Goal: Answer question/provide support

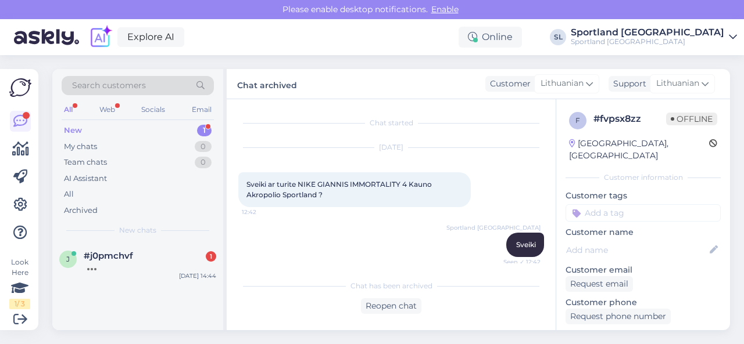
click at [120, 267] on div at bounding box center [150, 266] width 132 height 10
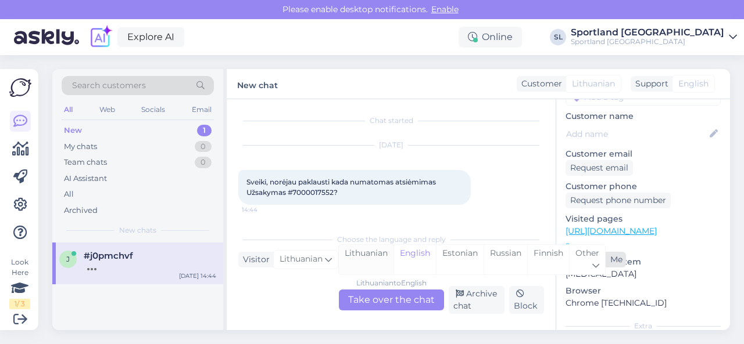
click at [362, 254] on div "Lithuanian" at bounding box center [366, 260] width 55 height 30
click at [369, 295] on div "Lithuanian to Lithuanian Take over the chat" at bounding box center [391, 300] width 105 height 21
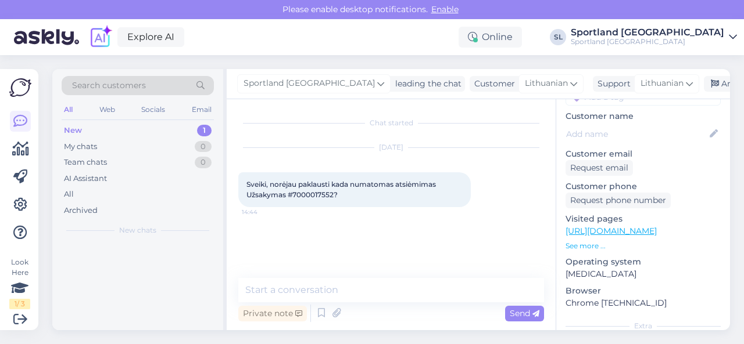
scroll to position [0, 0]
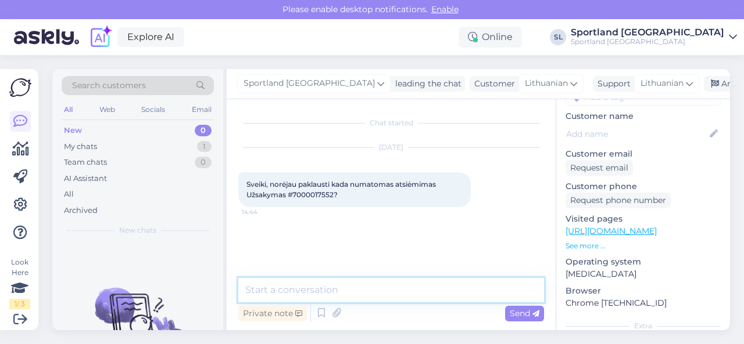
click at [343, 290] on textarea at bounding box center [391, 290] width 306 height 24
type textarea "Sveiki"
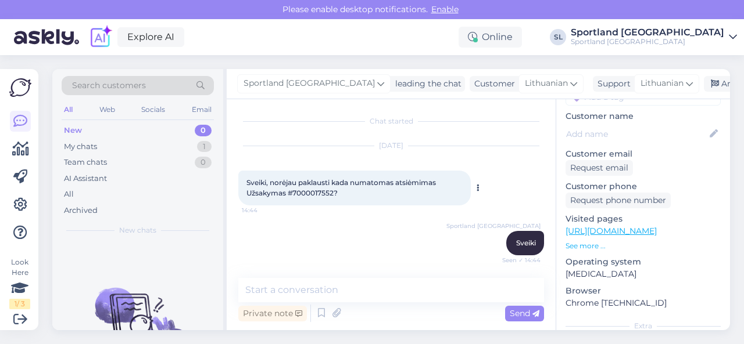
click at [329, 193] on span "Sveiki, norėjau paklausti kada numatomas atsiėmimas Užsakymas #7000017552?" at bounding box center [341, 187] width 191 height 19
copy span "7000017552"
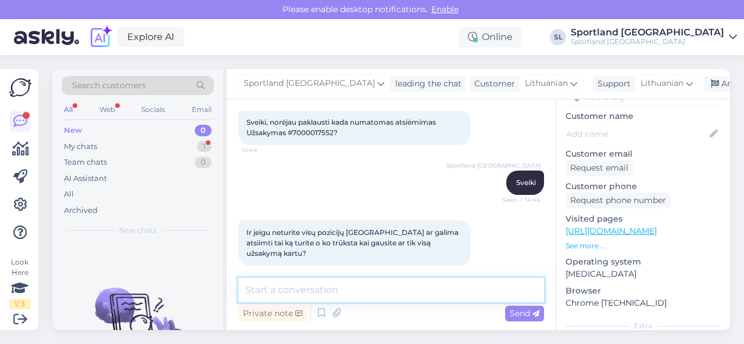
click at [336, 289] on textarea at bounding box center [391, 290] width 306 height 24
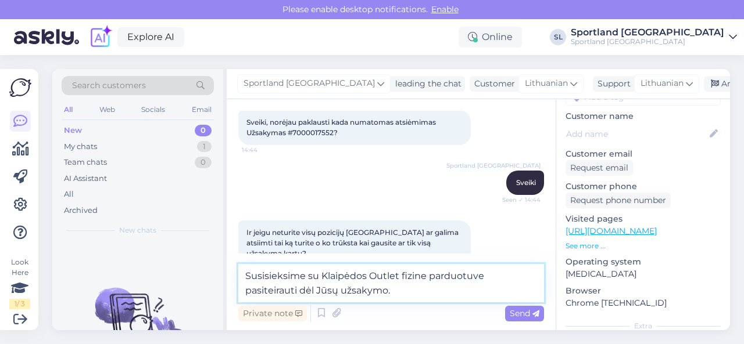
type textarea "Susisieksime su Klaipėdos Outlet fizine parduotuve pasiteirauti dėl Jūsų užsaky…"
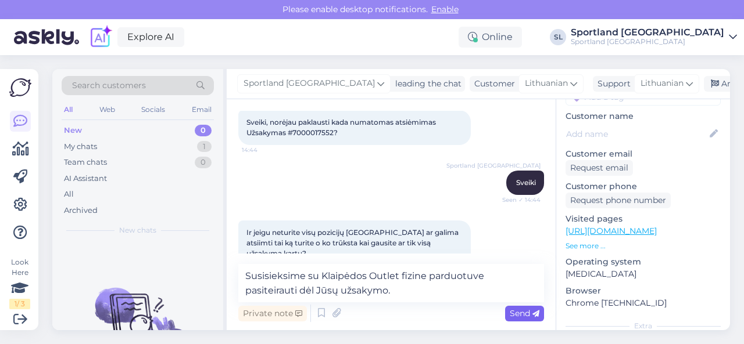
click at [512, 310] on span "Send" at bounding box center [524, 313] width 30 height 10
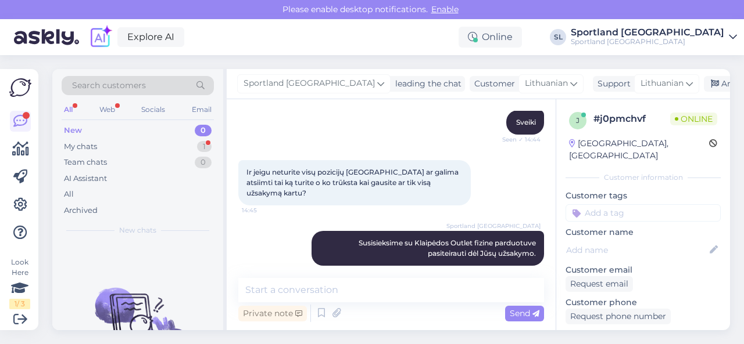
scroll to position [173, 0]
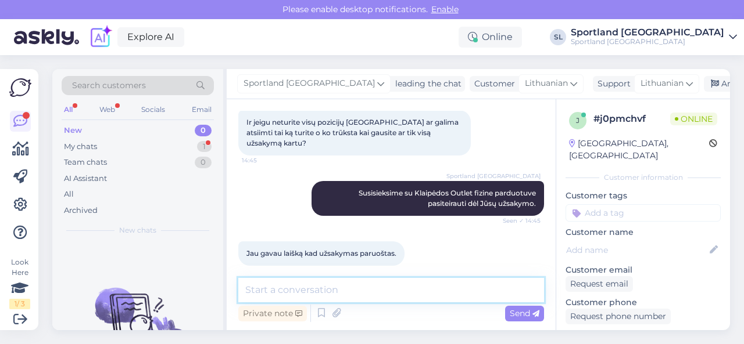
click at [376, 288] on textarea at bounding box center [391, 290] width 306 height 24
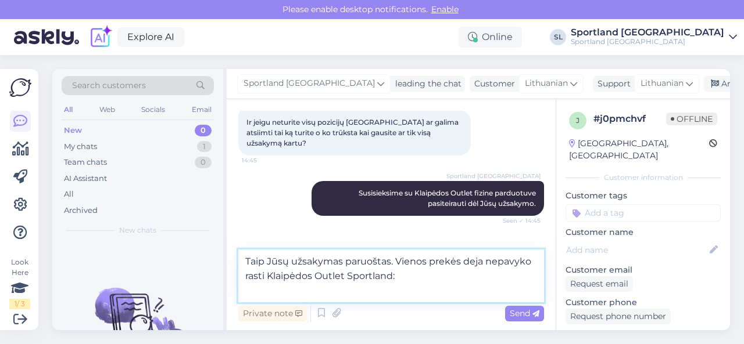
paste textarea "[URL][DOMAIN_NAME]"
type textarea "Taip Jūsų užsakymas paruoštas. Vienos prekės deja nepavyko rasti Klaipėdos Outl…"
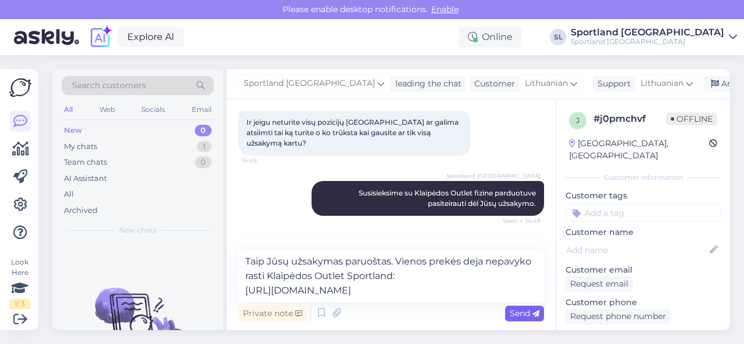
click at [522, 314] on span "Send" at bounding box center [524, 313] width 30 height 10
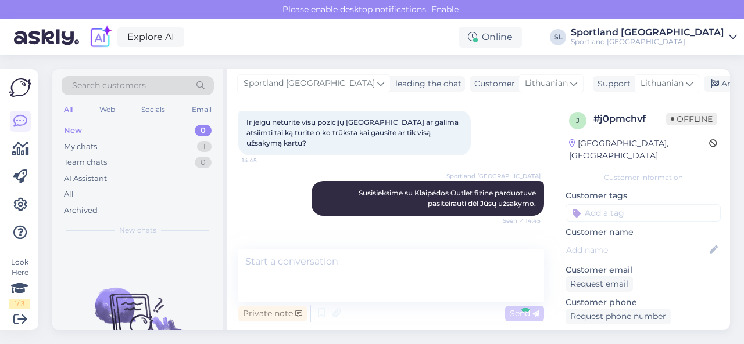
scroll to position [243, 0]
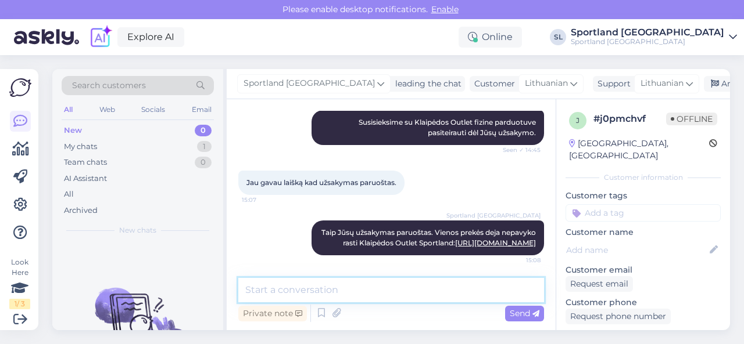
click at [456, 289] on textarea at bounding box center [391, 290] width 306 height 24
type textarea "B"
click at [454, 297] on textarea at bounding box center [391, 290] width 306 height 24
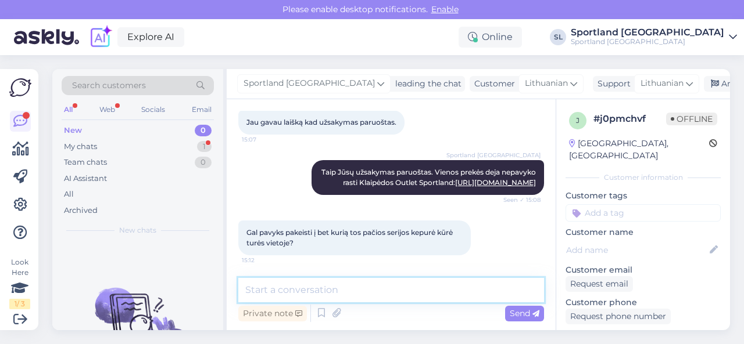
click at [359, 289] on textarea at bounding box center [391, 290] width 306 height 24
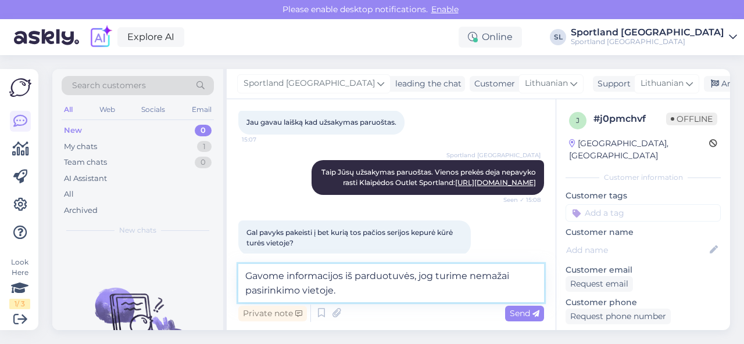
type textarea "Gavome informacijos iš parduotuvės, jog turime nemažai pasirinkimo vietoje."
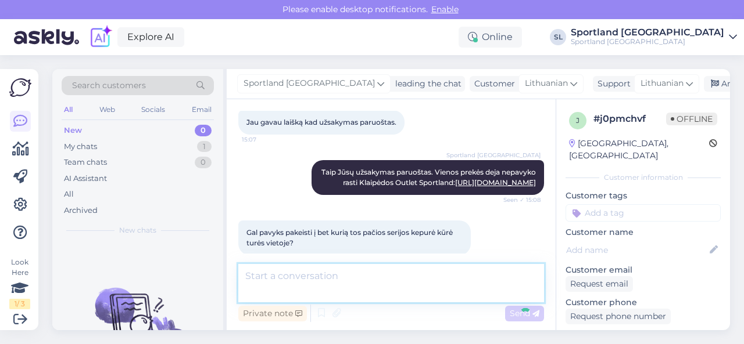
scroll to position [364, 0]
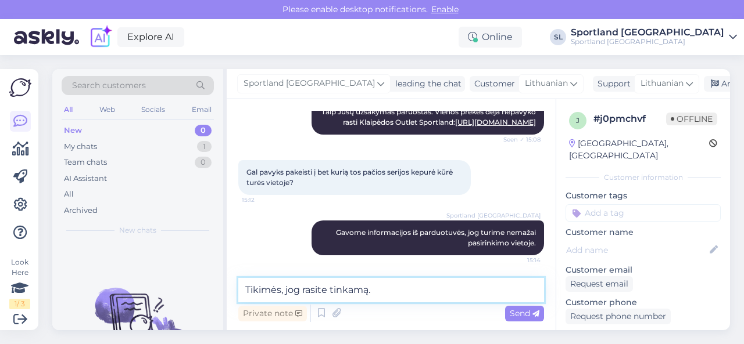
type textarea "Tikimės, jog rasite tinkamą."
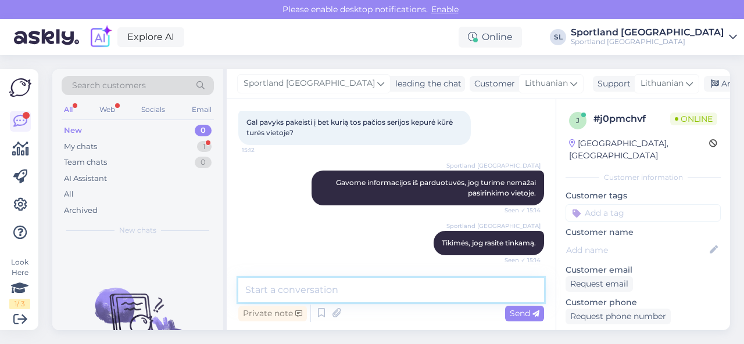
scroll to position [464, 0]
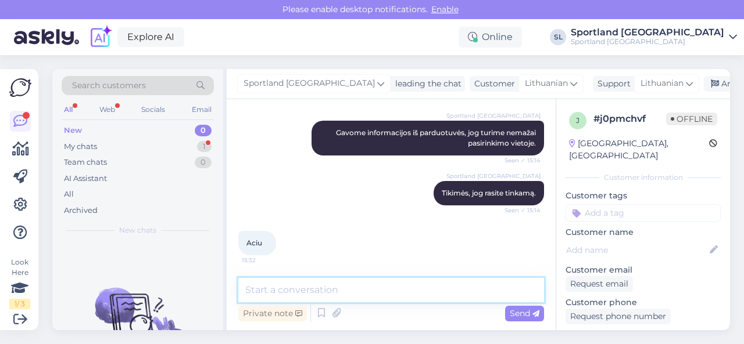
click at [426, 289] on textarea at bounding box center [391, 290] width 306 height 24
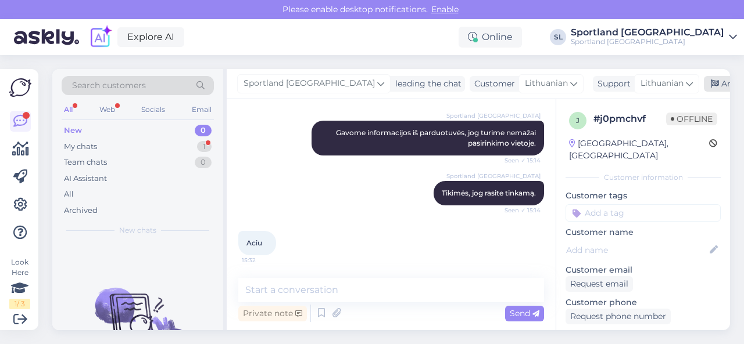
click at [704, 82] on div "Archive chat" at bounding box center [740, 84] width 73 height 16
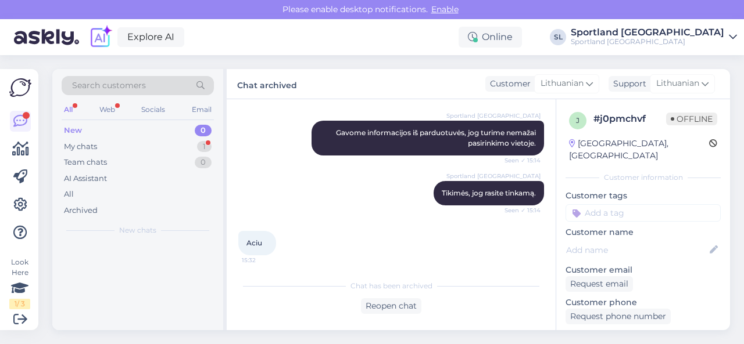
scroll to position [468, 0]
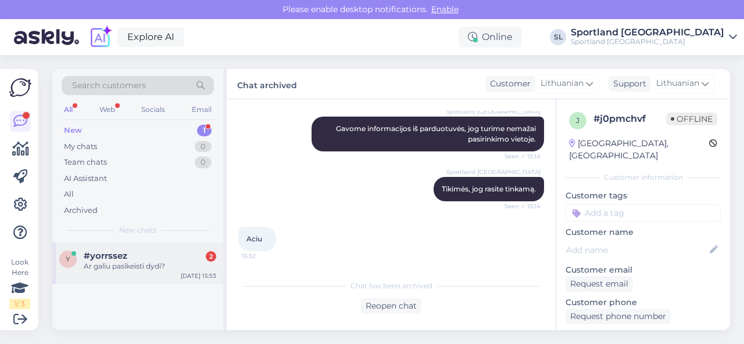
click at [162, 252] on div "#yorrssez 2" at bounding box center [150, 256] width 132 height 10
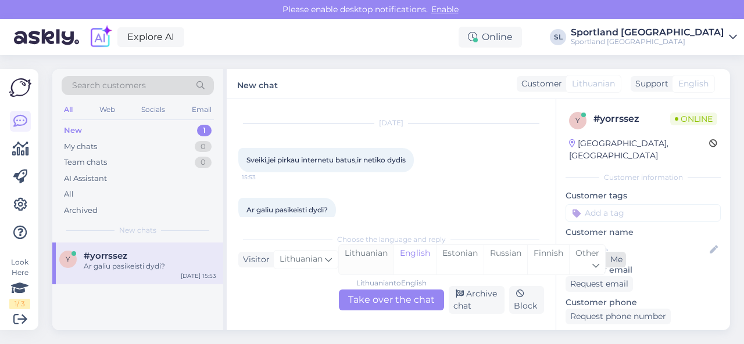
click at [361, 257] on div "Lithuanian" at bounding box center [366, 260] width 55 height 30
click at [371, 295] on div "Lithuanian to Lithuanian Take over the chat" at bounding box center [391, 300] width 105 height 21
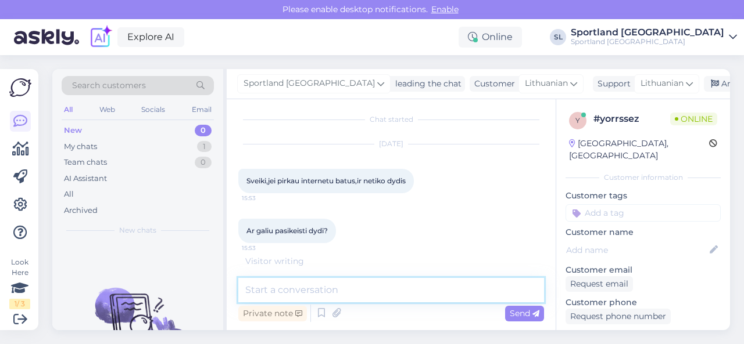
click at [343, 287] on textarea at bounding box center [391, 290] width 306 height 24
type textarea "Sveiki"
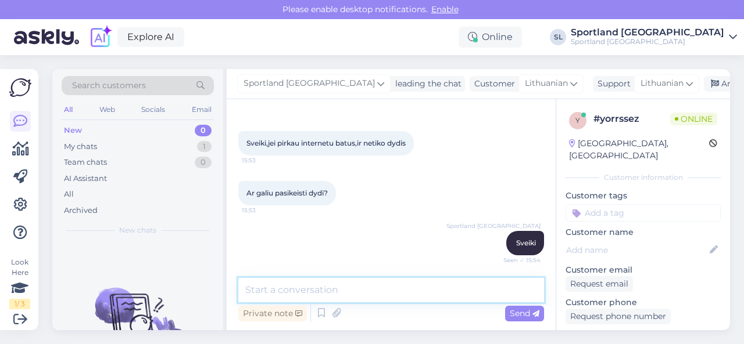
click at [346, 293] on textarea at bounding box center [391, 290] width 306 height 24
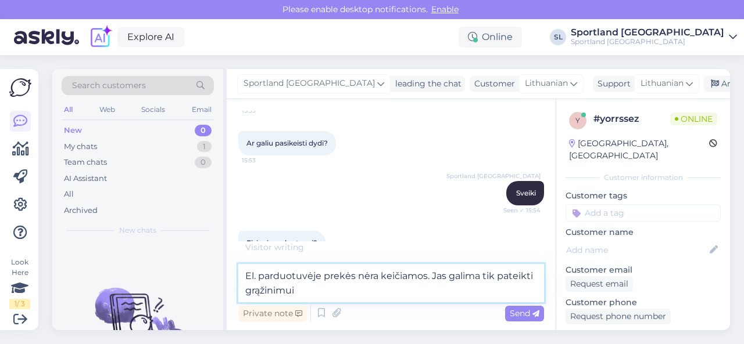
type textarea "El. parduotuvėje prekės nėra keičiamos. Jas galima tik pateikti grąžinimui."
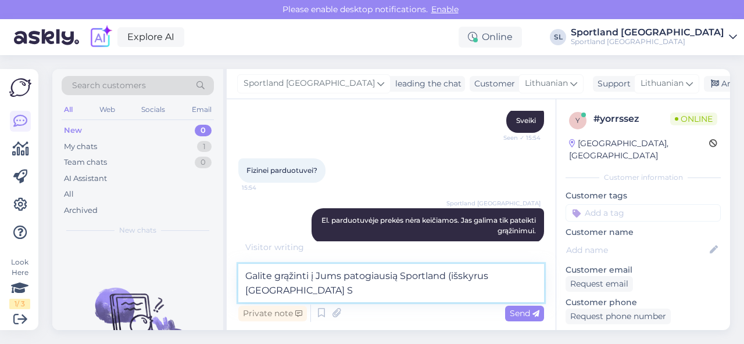
scroll to position [178, 0]
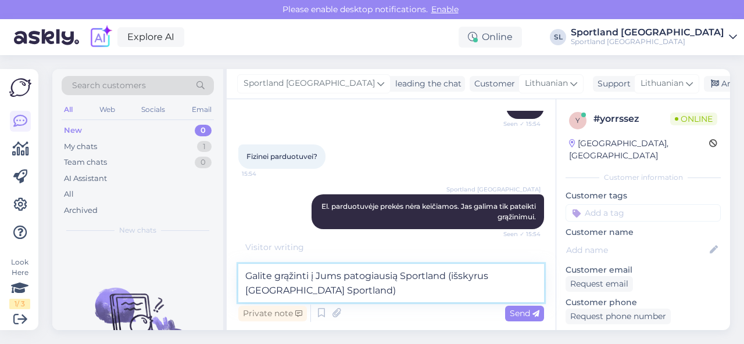
type textarea "Galite grąžinti į Jums patogiausią Sportland (išskyrus [GEOGRAPHIC_DATA] Sportl…"
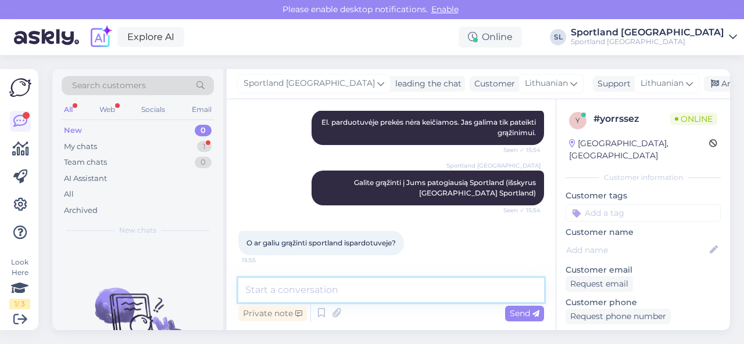
scroll to position [312, 0]
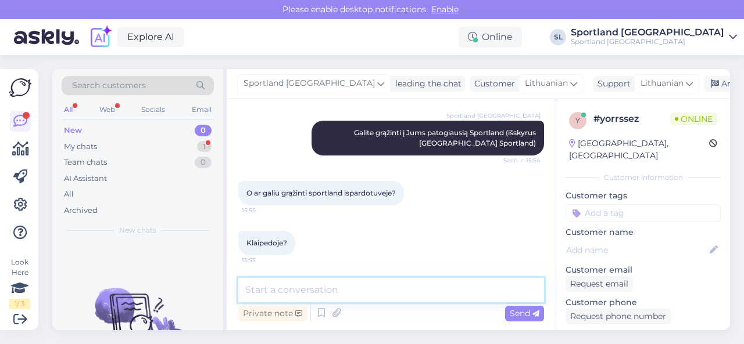
click at [387, 288] on textarea at bounding box center [391, 290] width 306 height 24
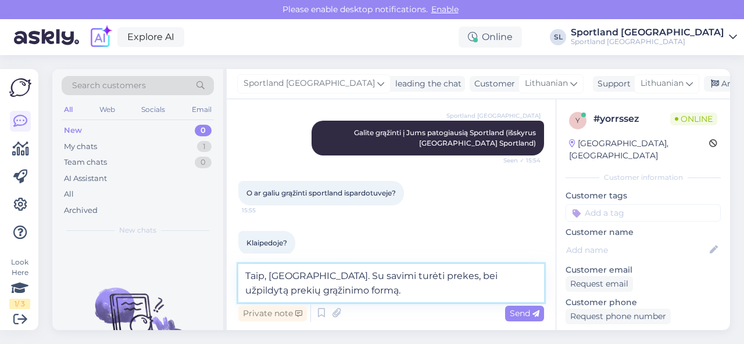
type textarea "Taip, [GEOGRAPHIC_DATA]. Su savimi turėti prekes, bei užpildytą prekių grąžinim…"
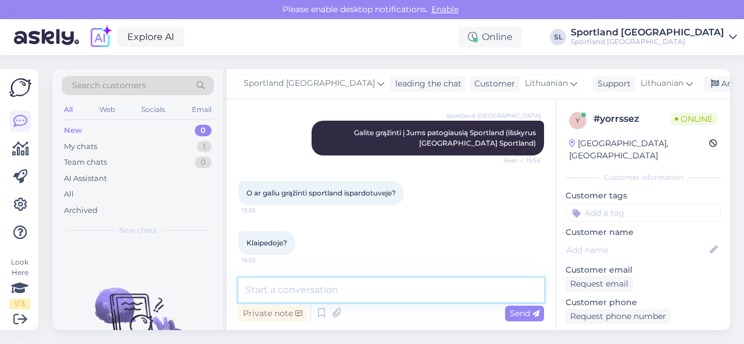
scroll to position [372, 0]
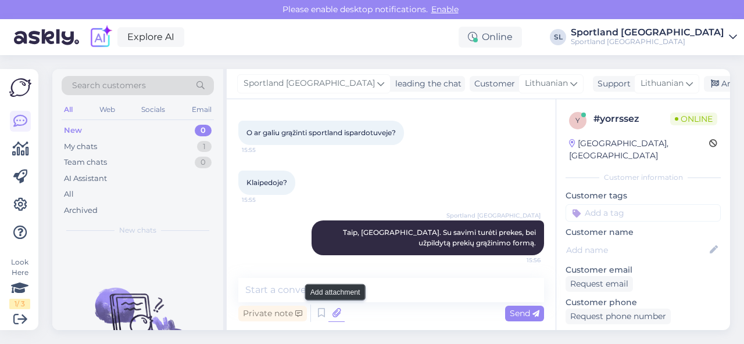
click at [336, 312] on icon at bounding box center [336, 313] width 16 height 17
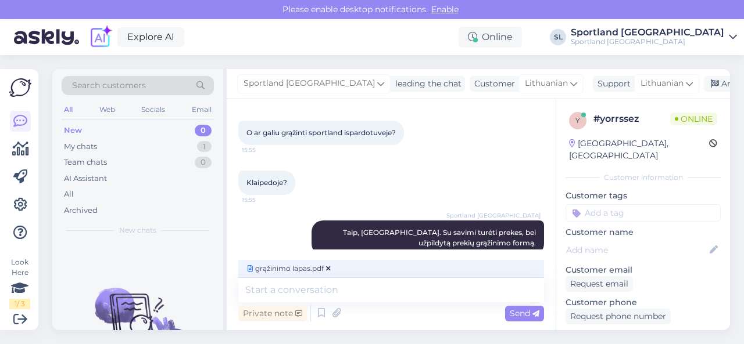
scroll to position [386, 0]
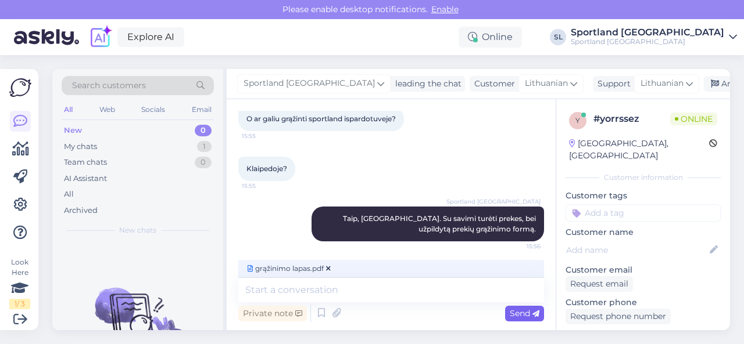
click at [526, 314] on span "Send" at bounding box center [524, 313] width 30 height 10
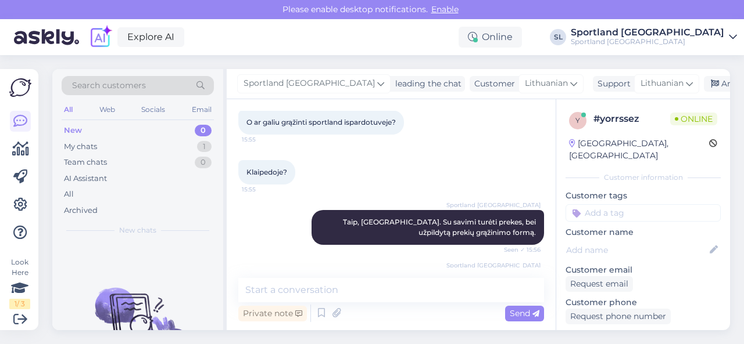
scroll to position [423, 0]
